Goal: Transaction & Acquisition: Purchase product/service

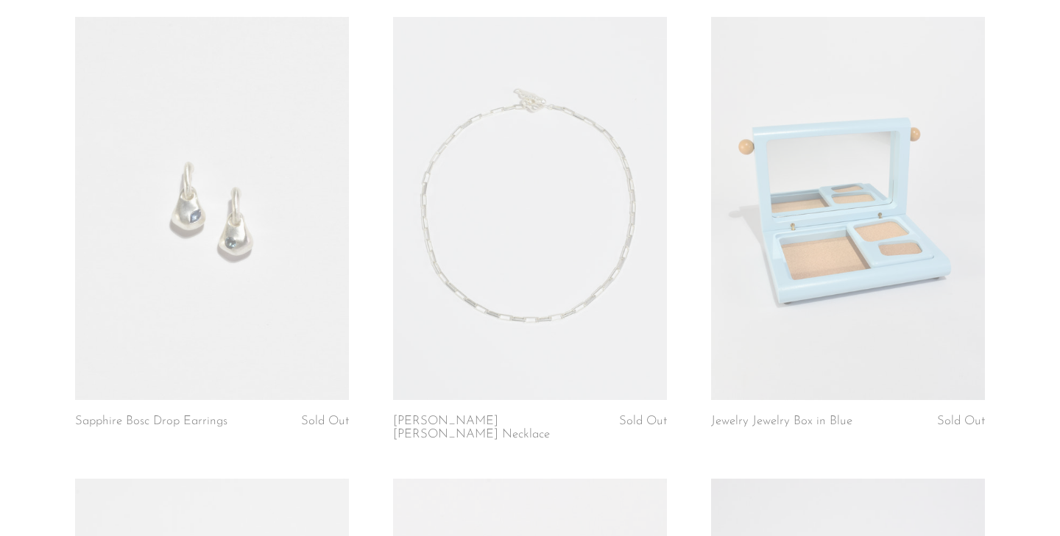
scroll to position [3258, 0]
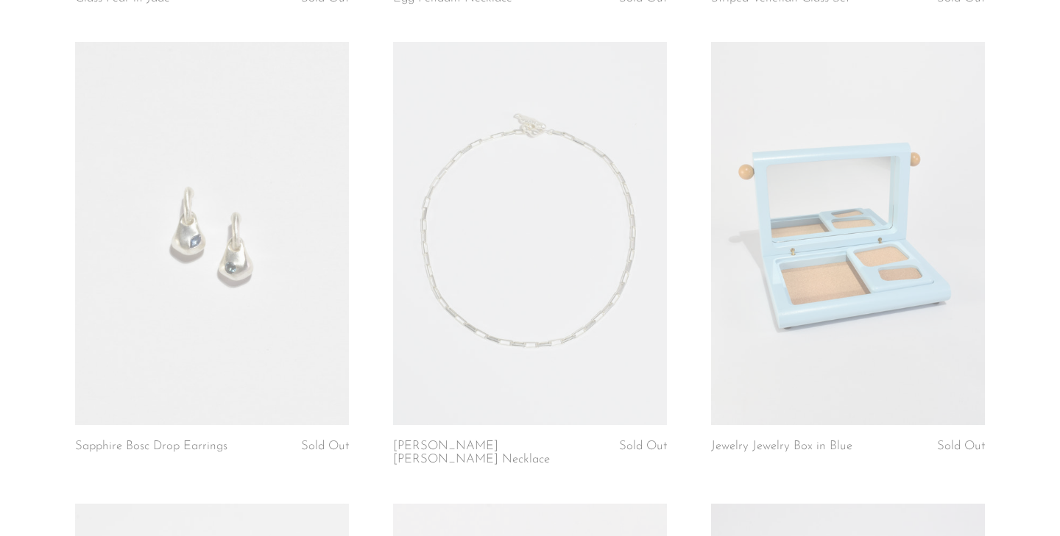
click at [531, 205] on link at bounding box center [530, 233] width 274 height 383
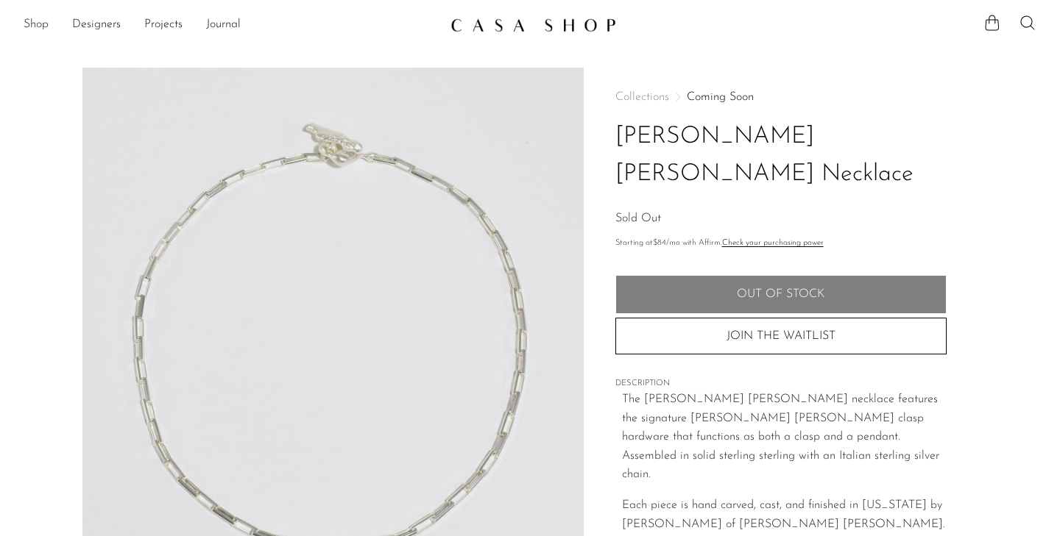
click at [32, 24] on link "Shop" at bounding box center [36, 24] width 25 height 19
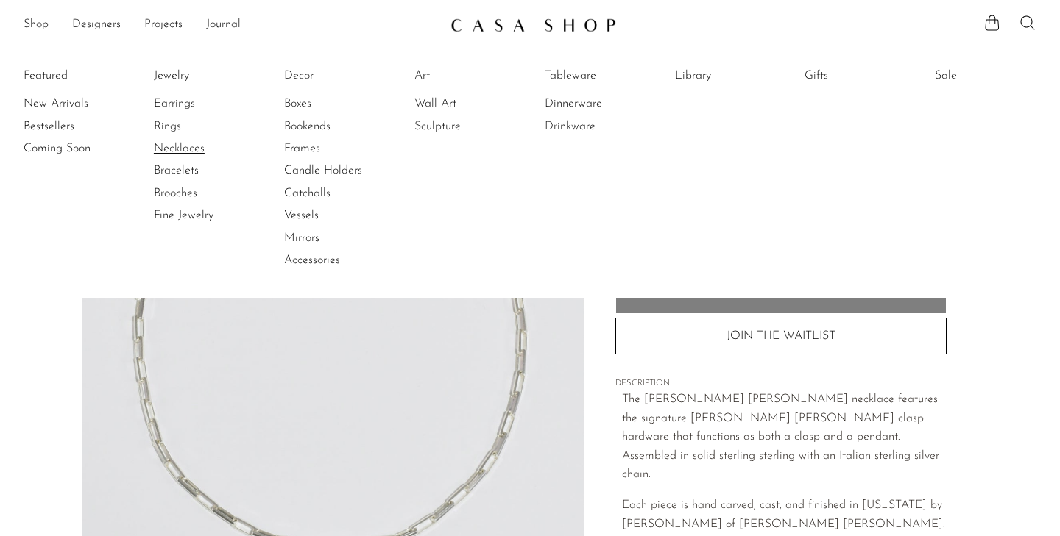
click at [165, 143] on link "Necklaces" at bounding box center [209, 149] width 110 height 16
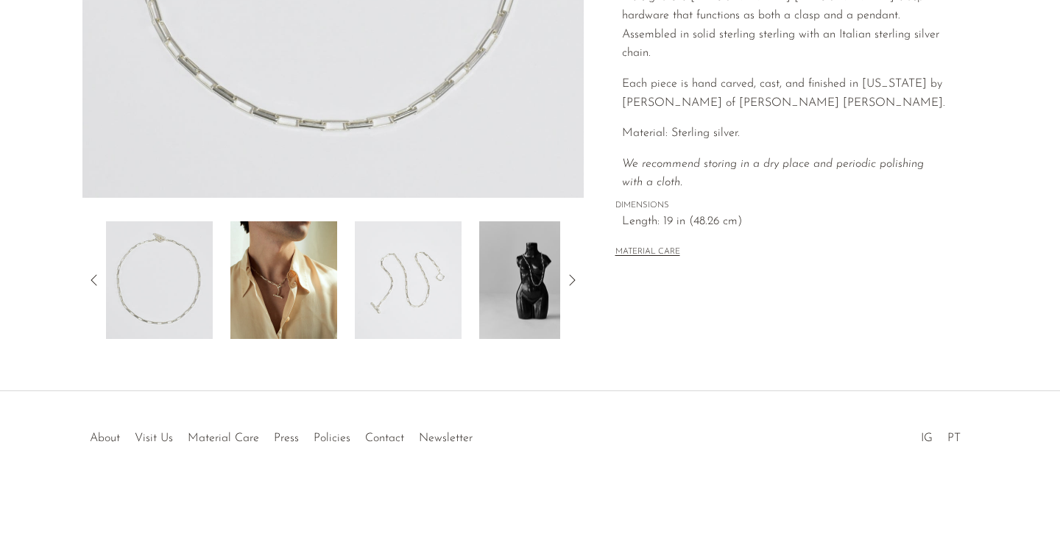
scroll to position [422, 0]
click at [325, 437] on link "Policies" at bounding box center [331, 439] width 37 height 12
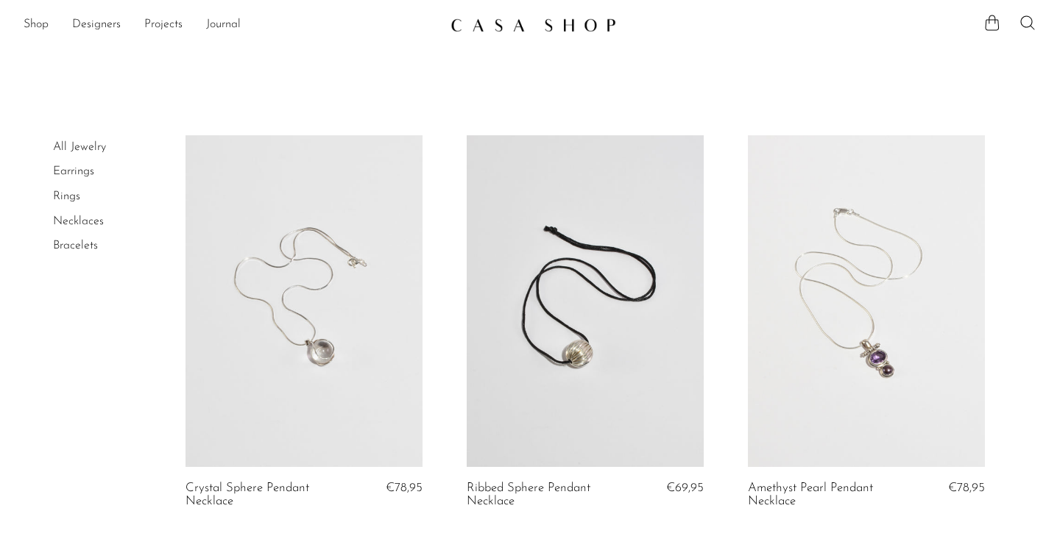
scroll to position [932, 0]
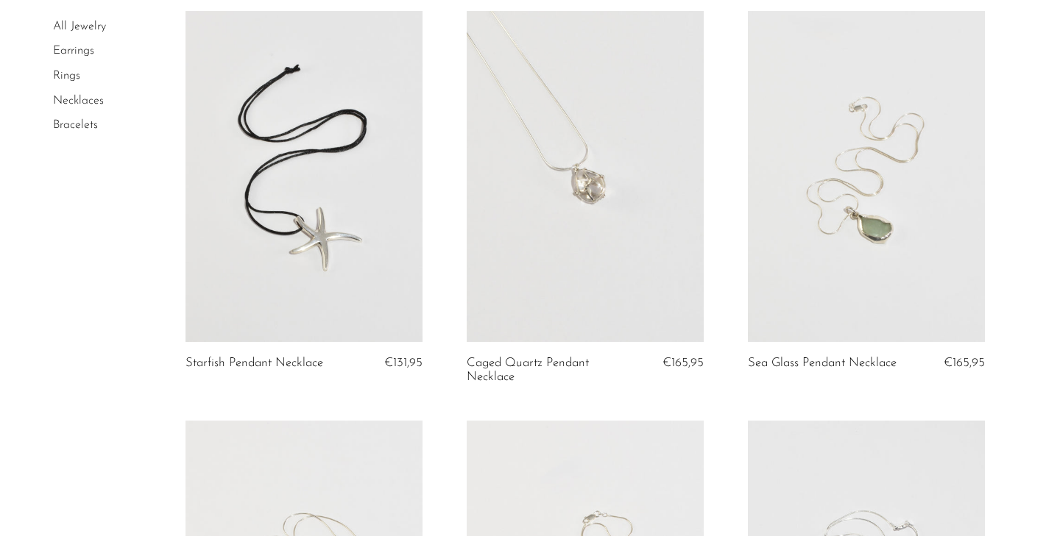
click at [788, 281] on link at bounding box center [866, 177] width 237 height 332
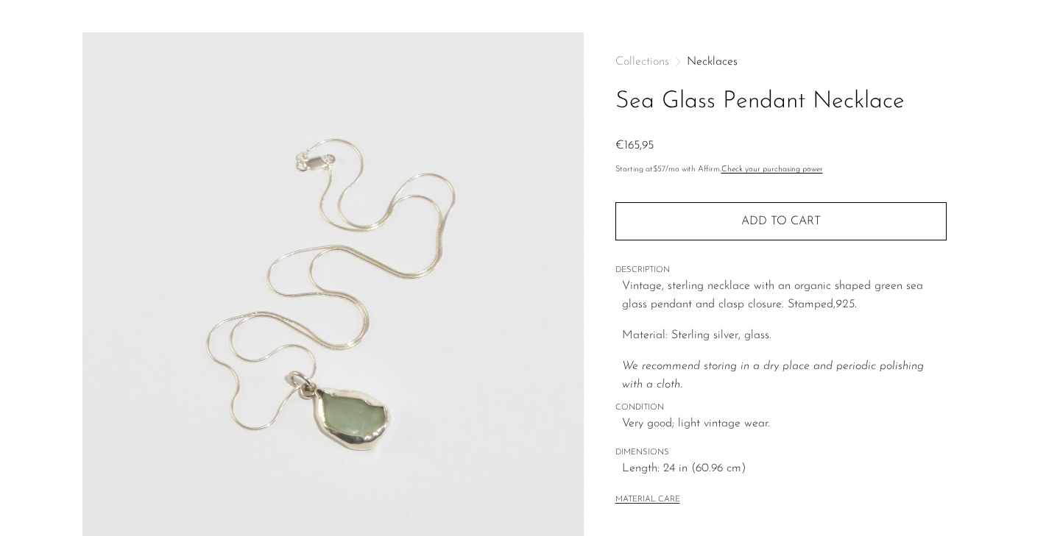
scroll to position [35, 0]
click at [751, 171] on link "Check your purchasing power" at bounding box center [772, 170] width 102 height 8
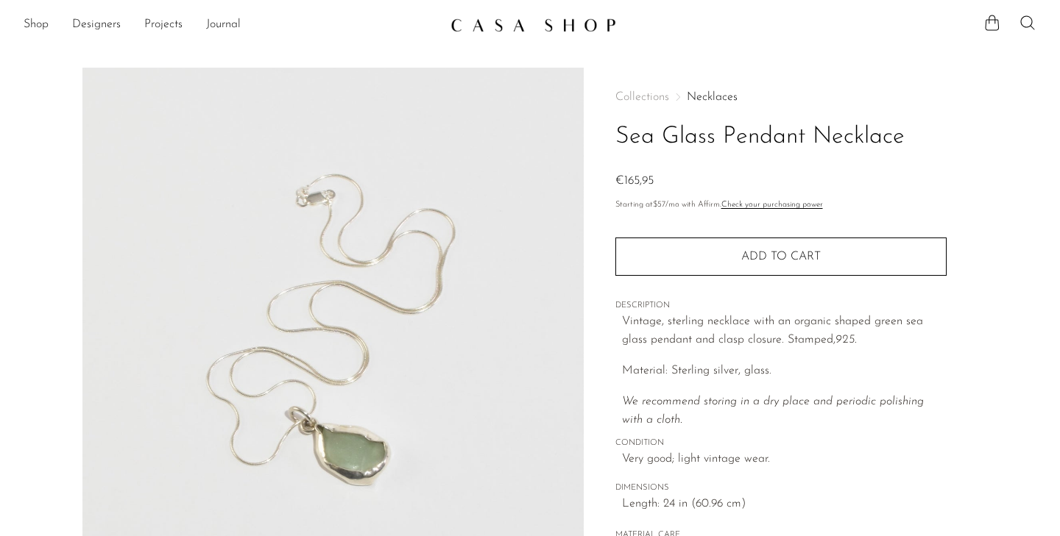
scroll to position [0, 0]
